Goal: Information Seeking & Learning: Learn about a topic

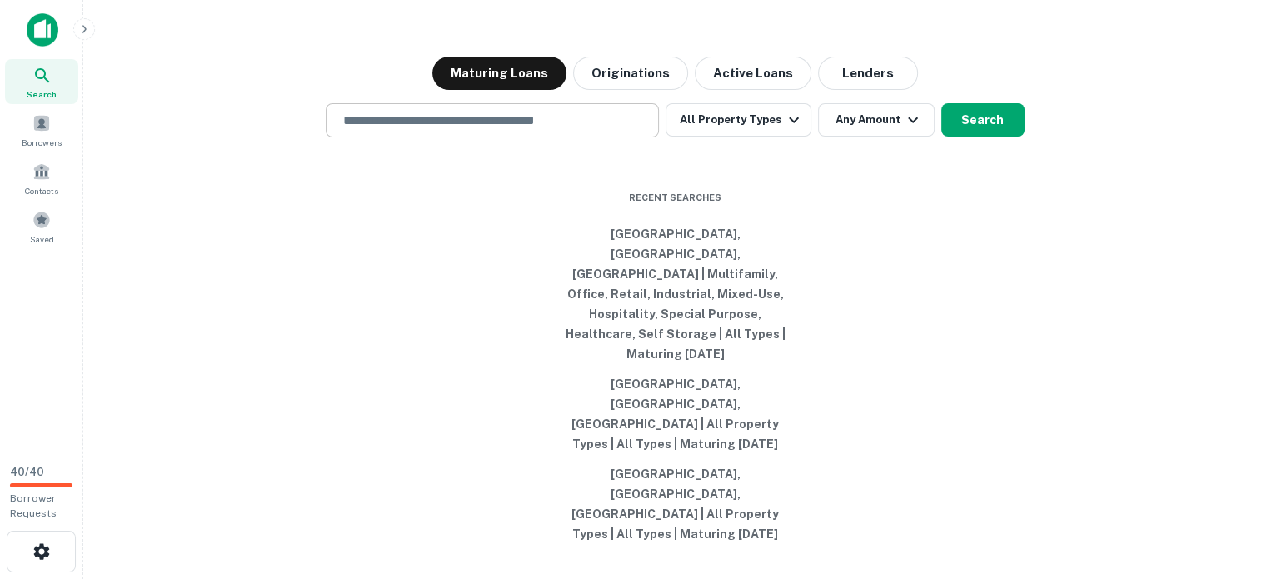
click at [333, 111] on input "text" at bounding box center [492, 120] width 318 height 19
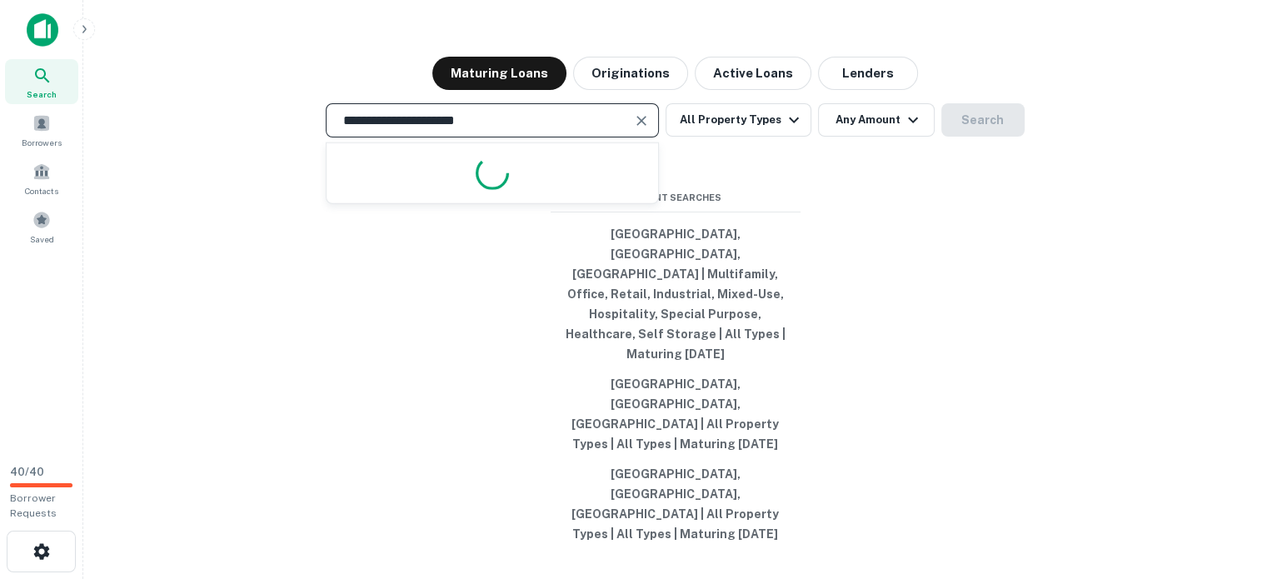
type input "**********"
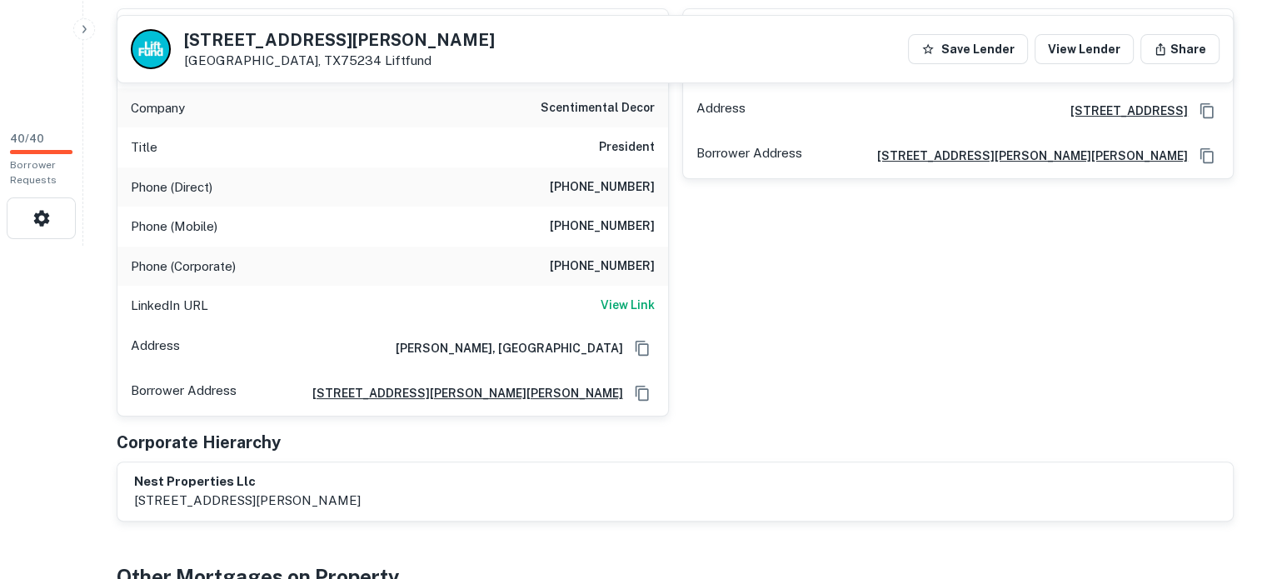
scroll to position [417, 0]
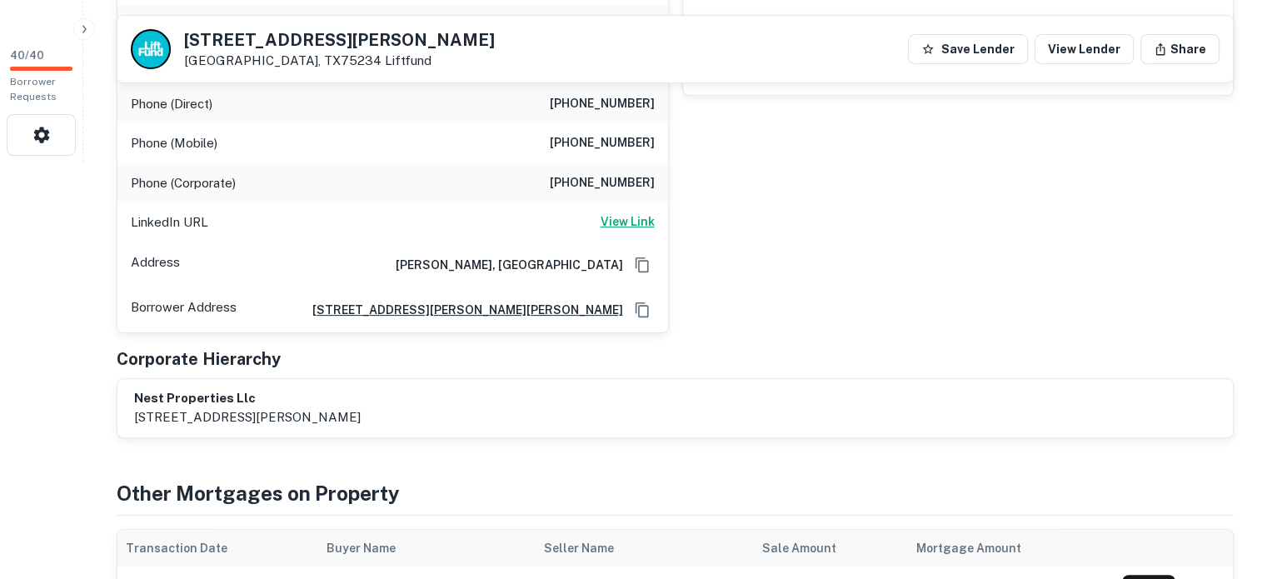
click at [607, 231] on h6 "View Link" at bounding box center [628, 221] width 54 height 18
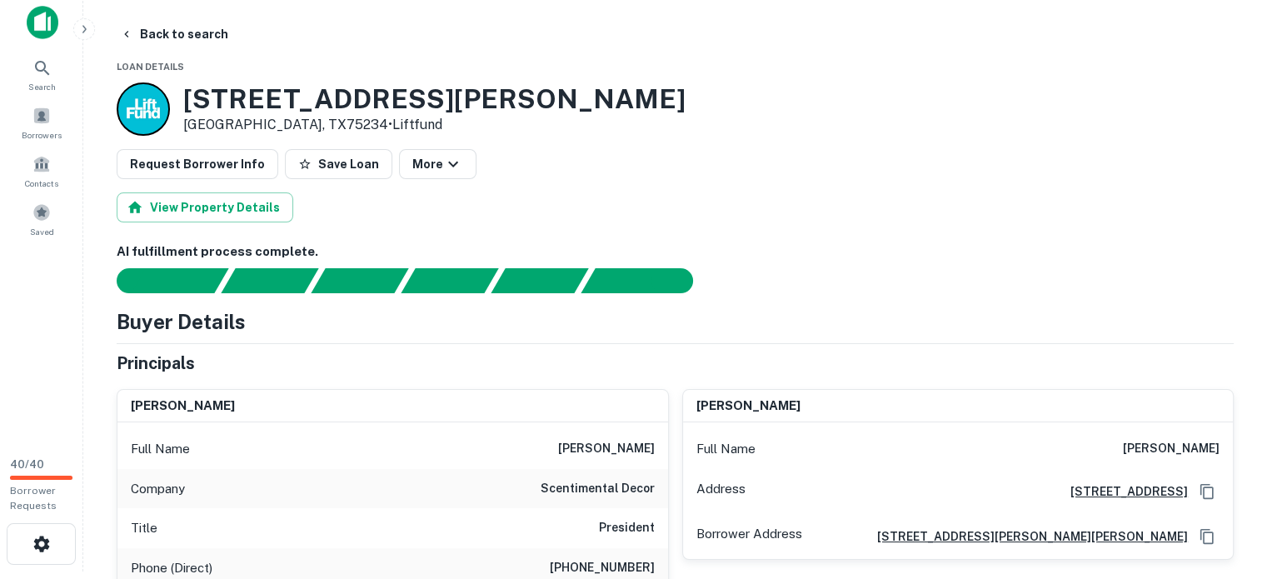
scroll to position [0, 0]
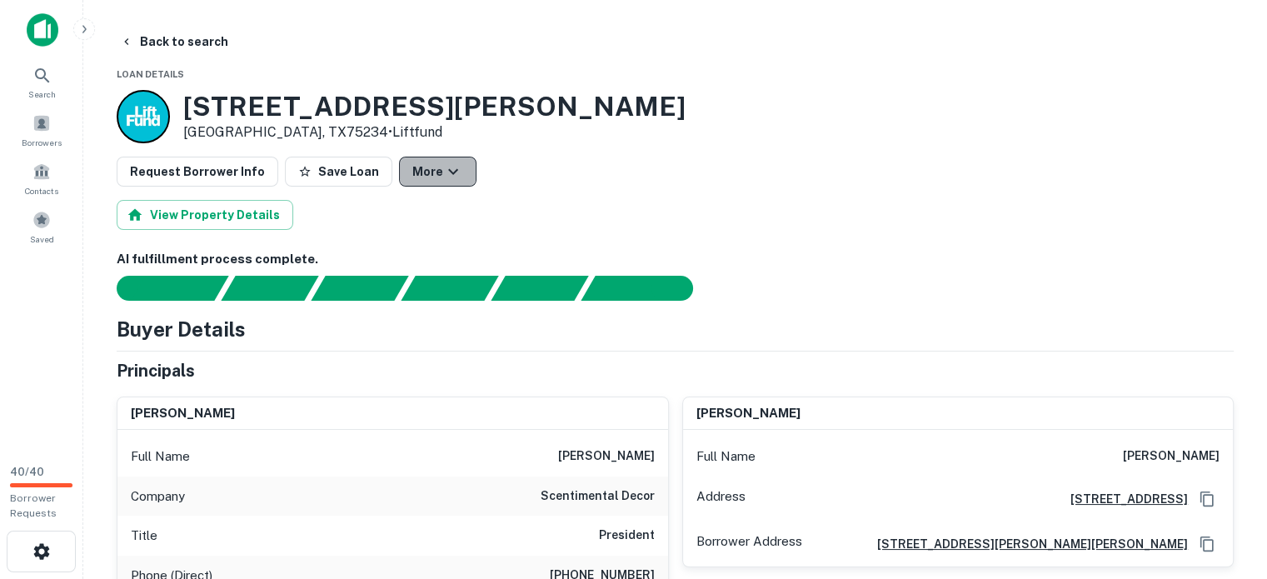
click at [463, 182] on icon "button" at bounding box center [453, 172] width 20 height 20
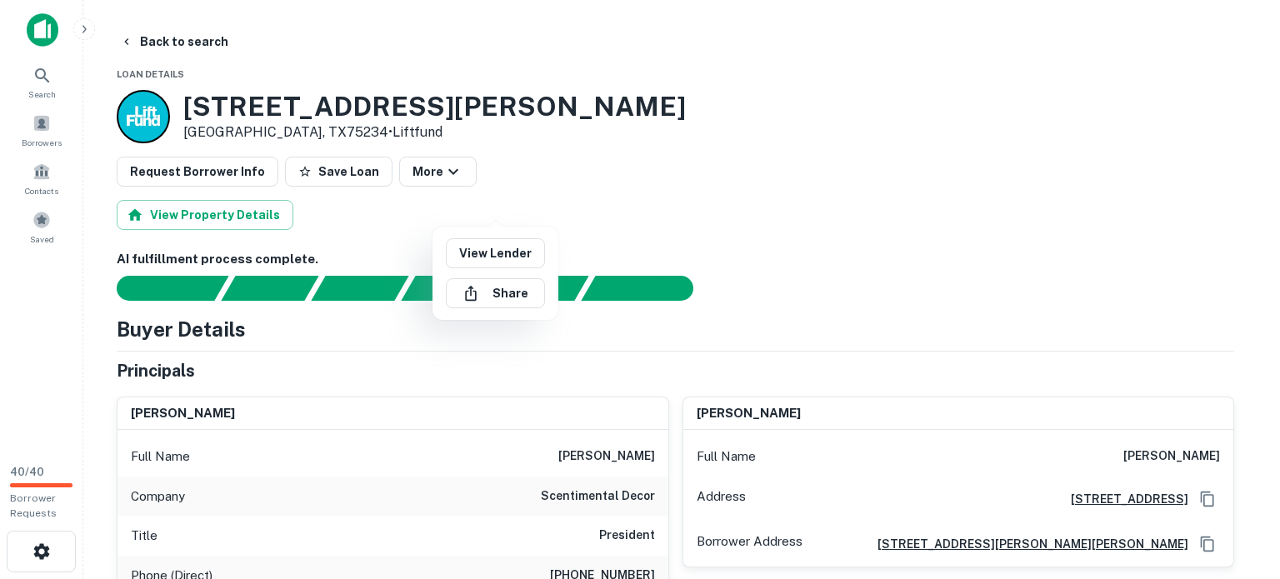
click at [621, 207] on div at bounding box center [640, 289] width 1280 height 579
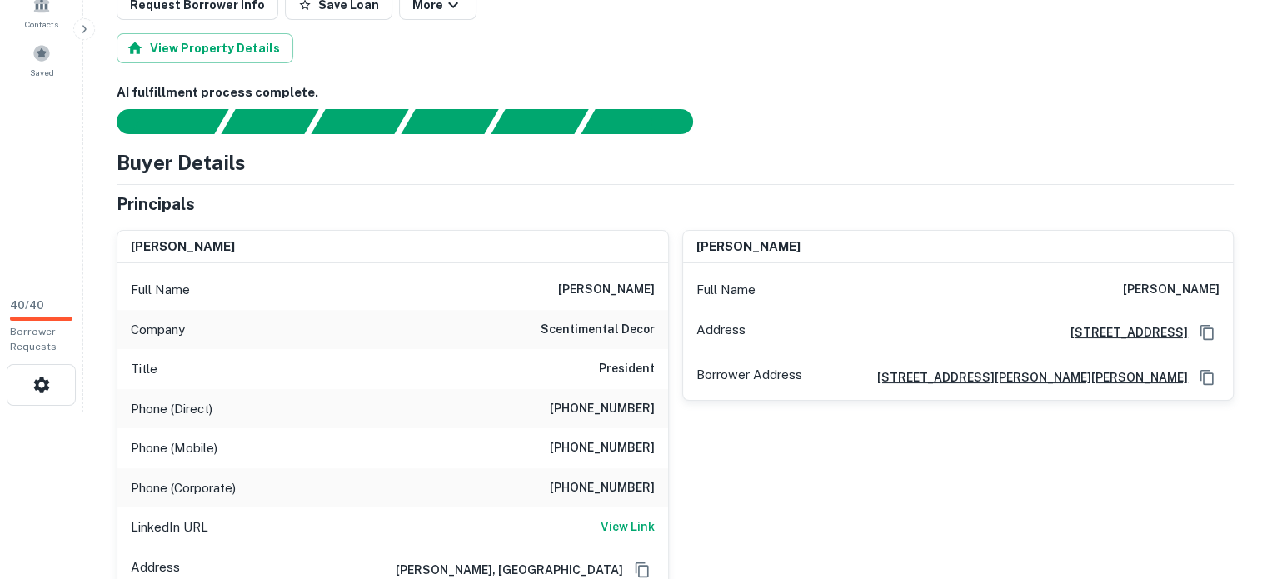
scroll to position [83, 0]
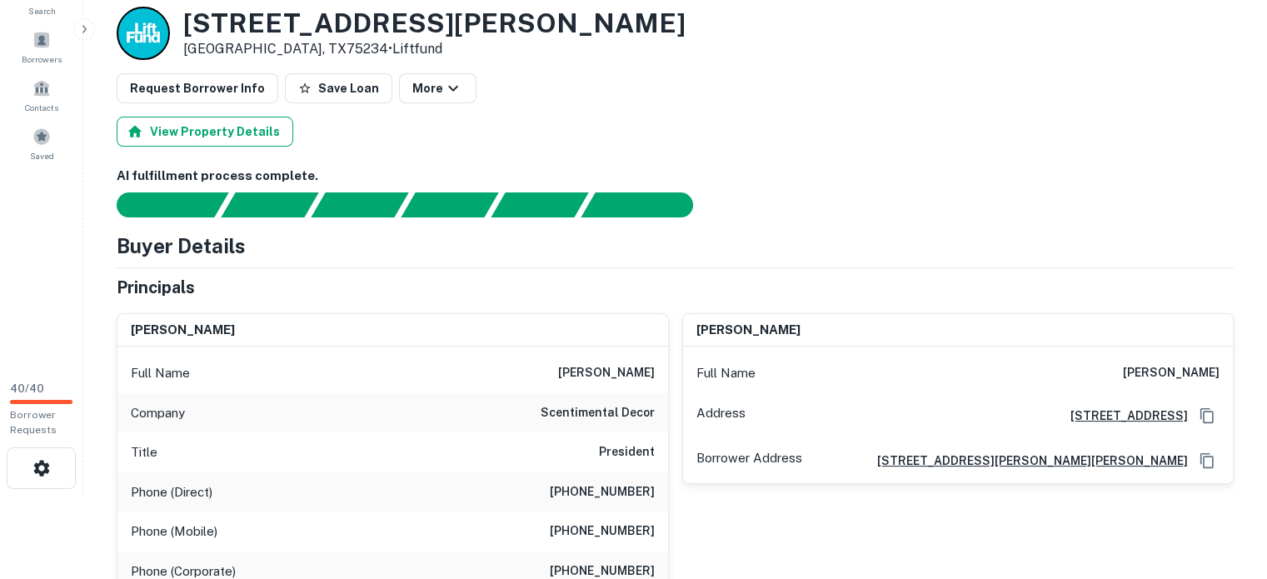
click at [237, 147] on button "View Property Details" at bounding box center [205, 132] width 177 height 30
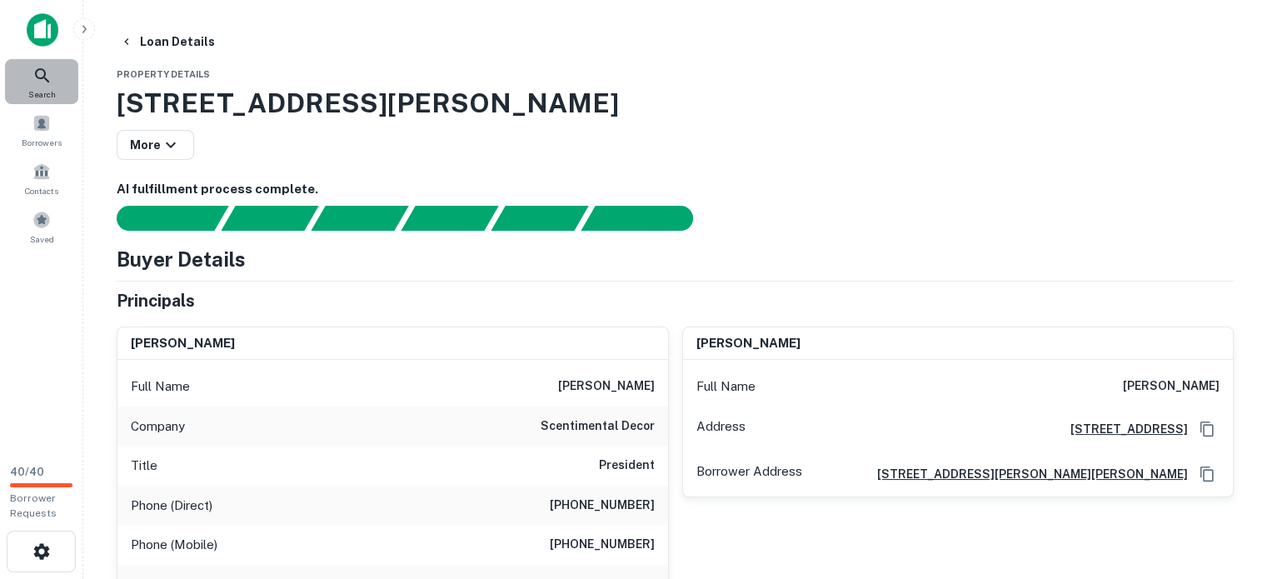
click at [37, 71] on icon at bounding box center [42, 76] width 20 height 20
